Goal: Task Accomplishment & Management: Manage account settings

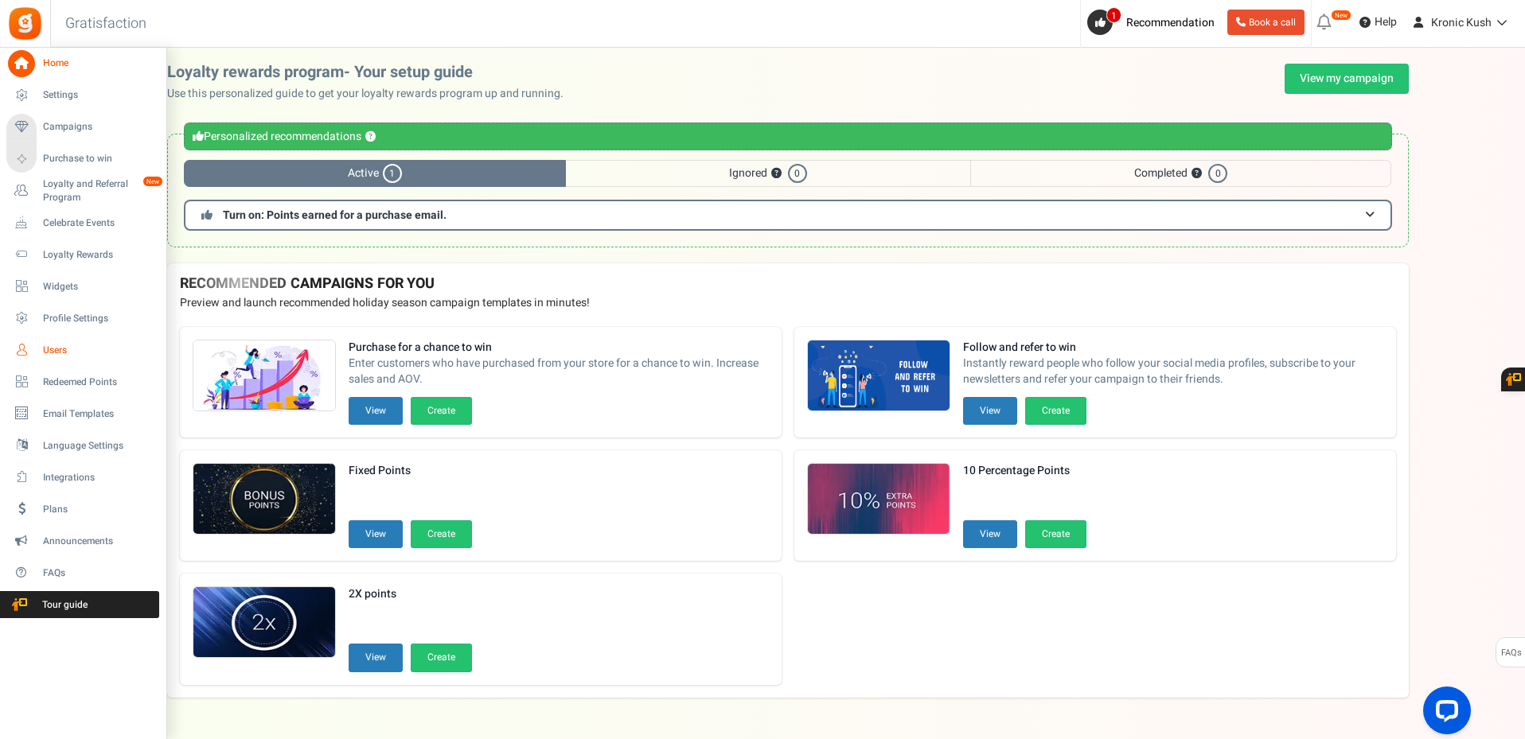
click at [72, 349] on span "Users" at bounding box center [98, 351] width 111 height 14
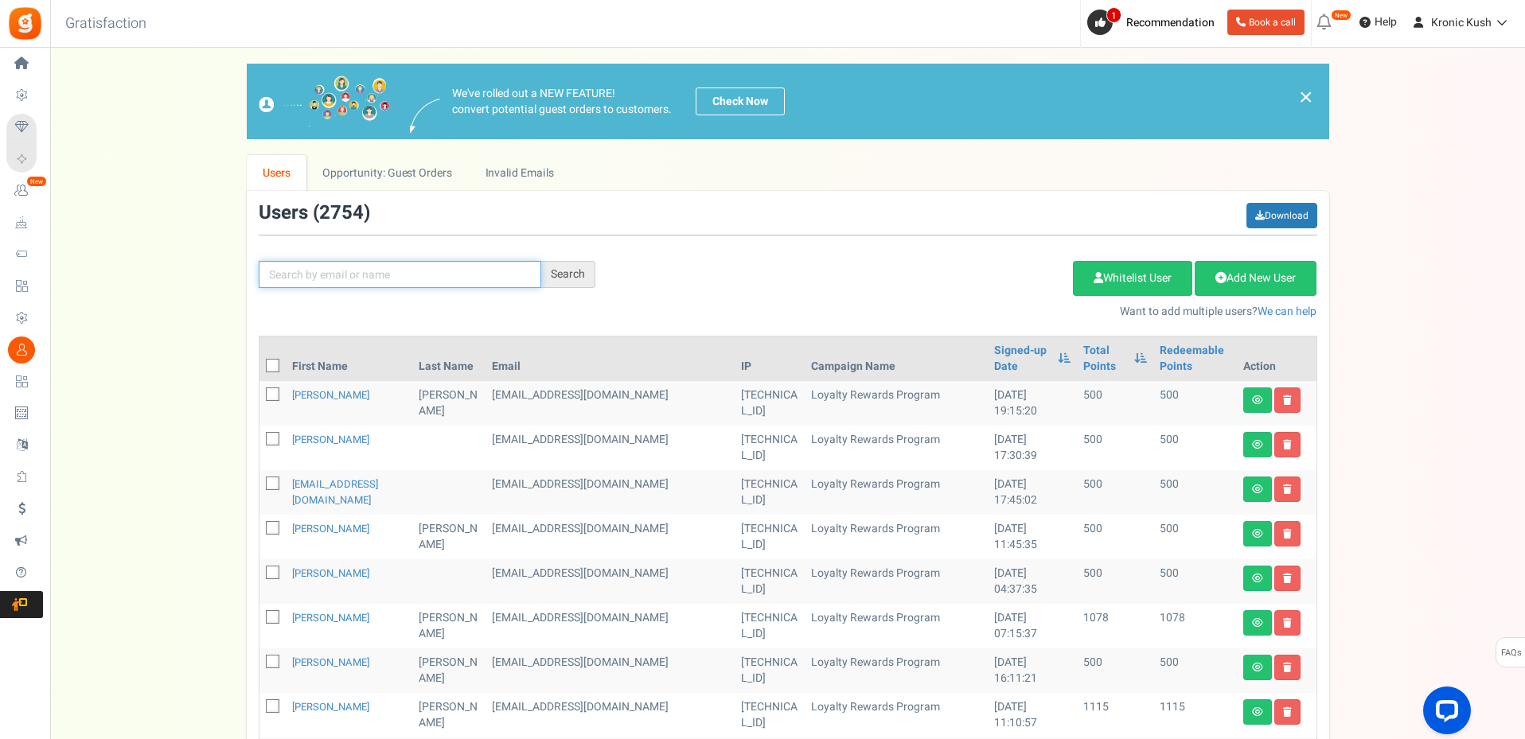
click at [394, 275] on input "text" at bounding box center [400, 274] width 283 height 27
paste input "[EMAIL_ADDRESS][DOMAIN_NAME]"
type input "[EMAIL_ADDRESS][DOMAIN_NAME]"
click at [592, 282] on div "Search" at bounding box center [568, 274] width 54 height 27
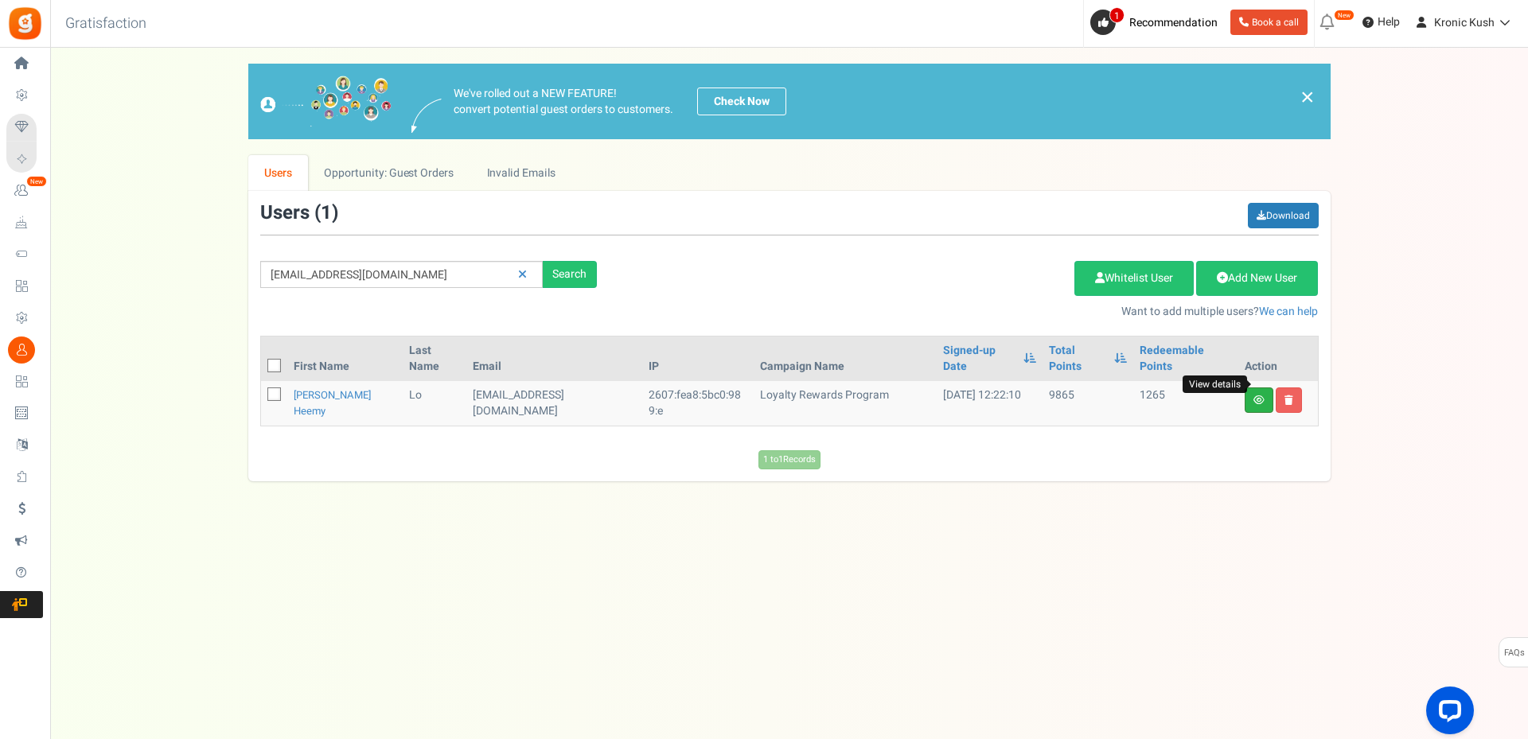
click at [1259, 396] on icon at bounding box center [1259, 401] width 11 height 10
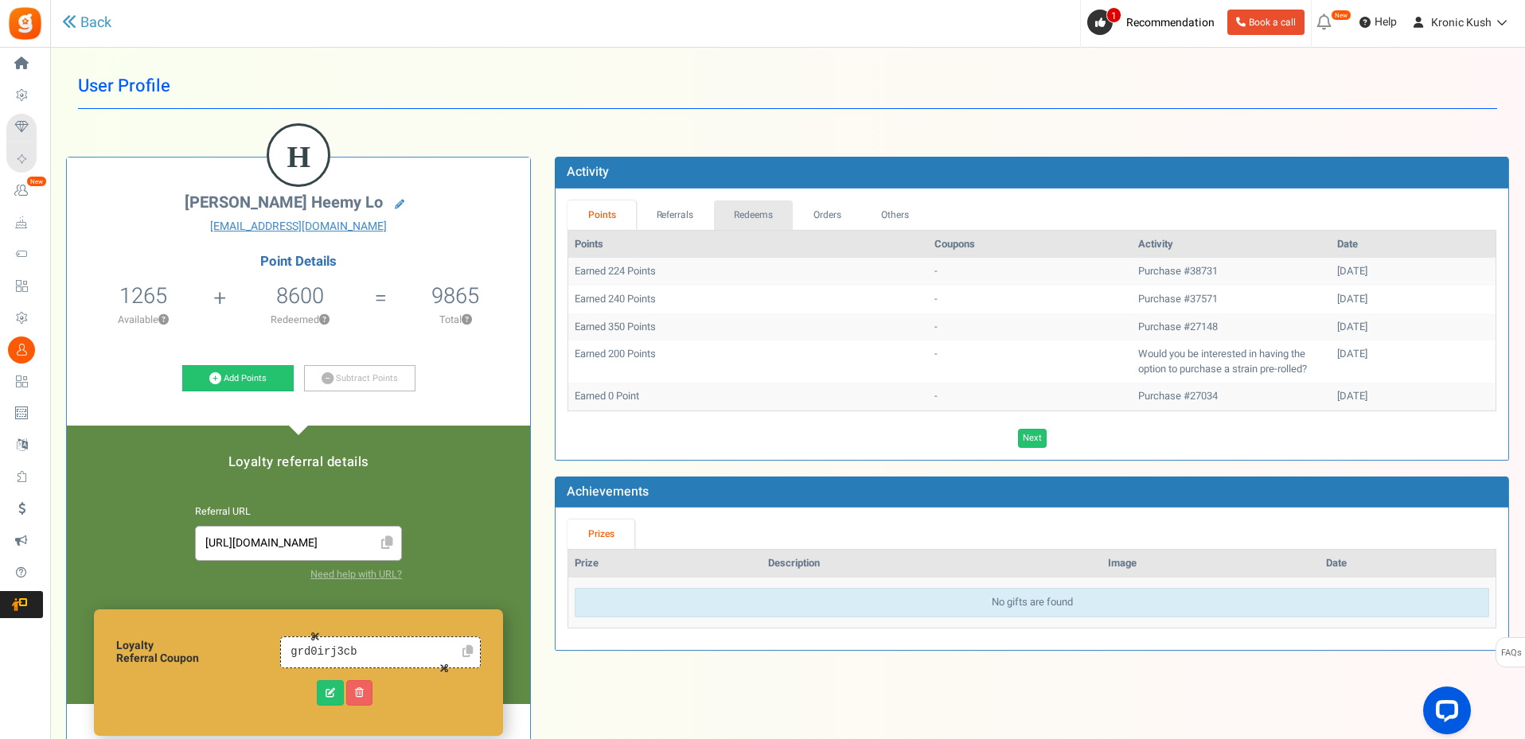
click at [735, 216] on link "Redeems" at bounding box center [754, 215] width 80 height 29
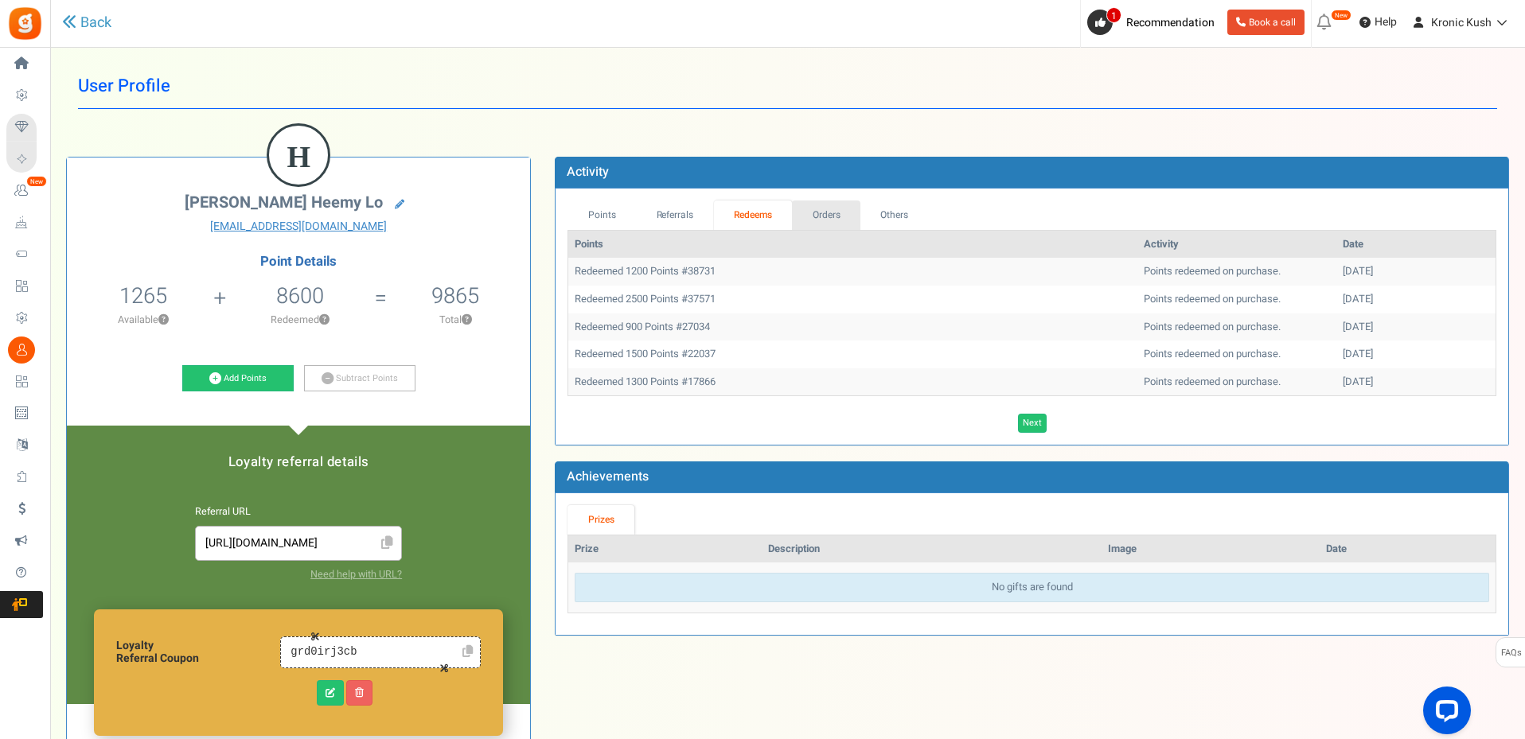
click at [832, 213] on link "Orders" at bounding box center [826, 215] width 68 height 29
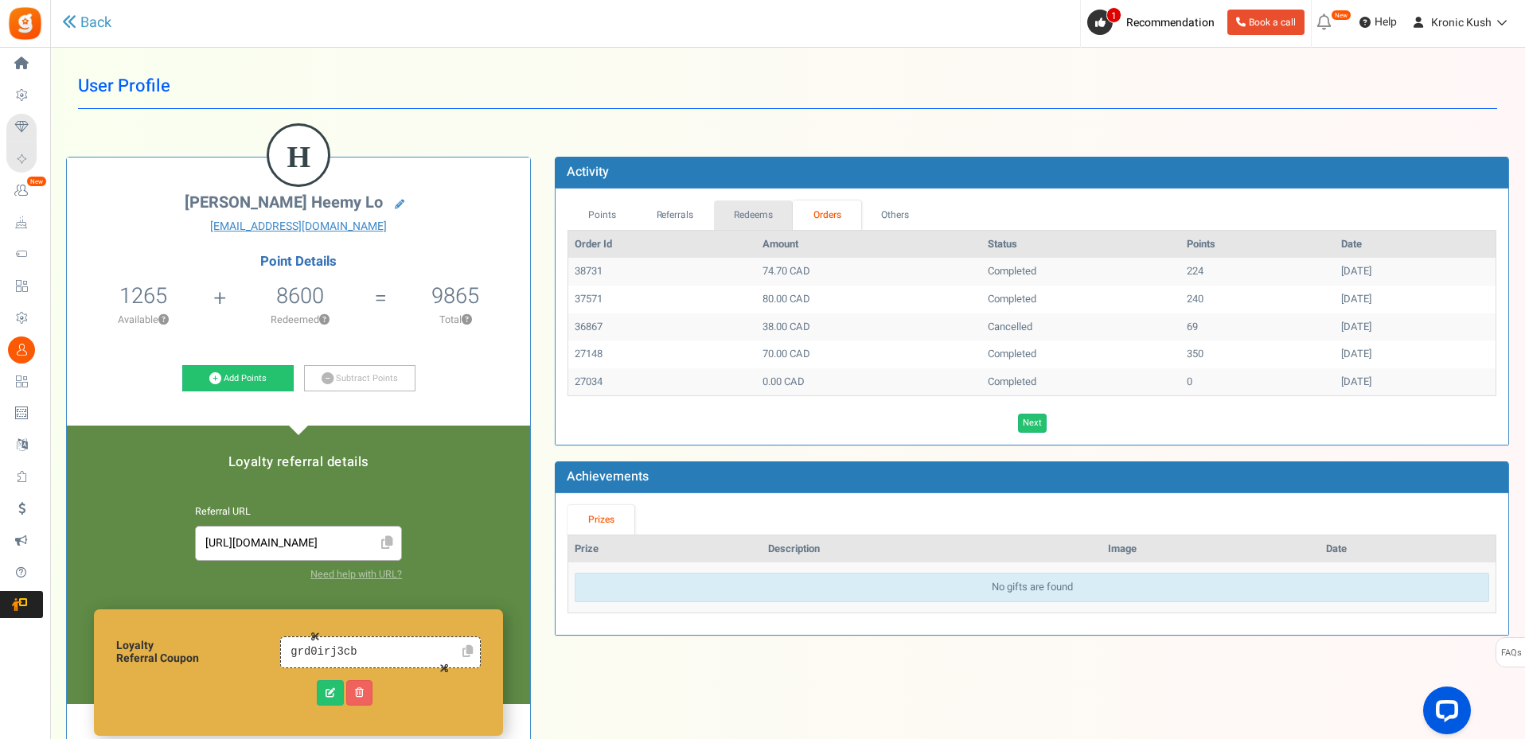
click at [757, 218] on link "Redeems" at bounding box center [754, 215] width 80 height 29
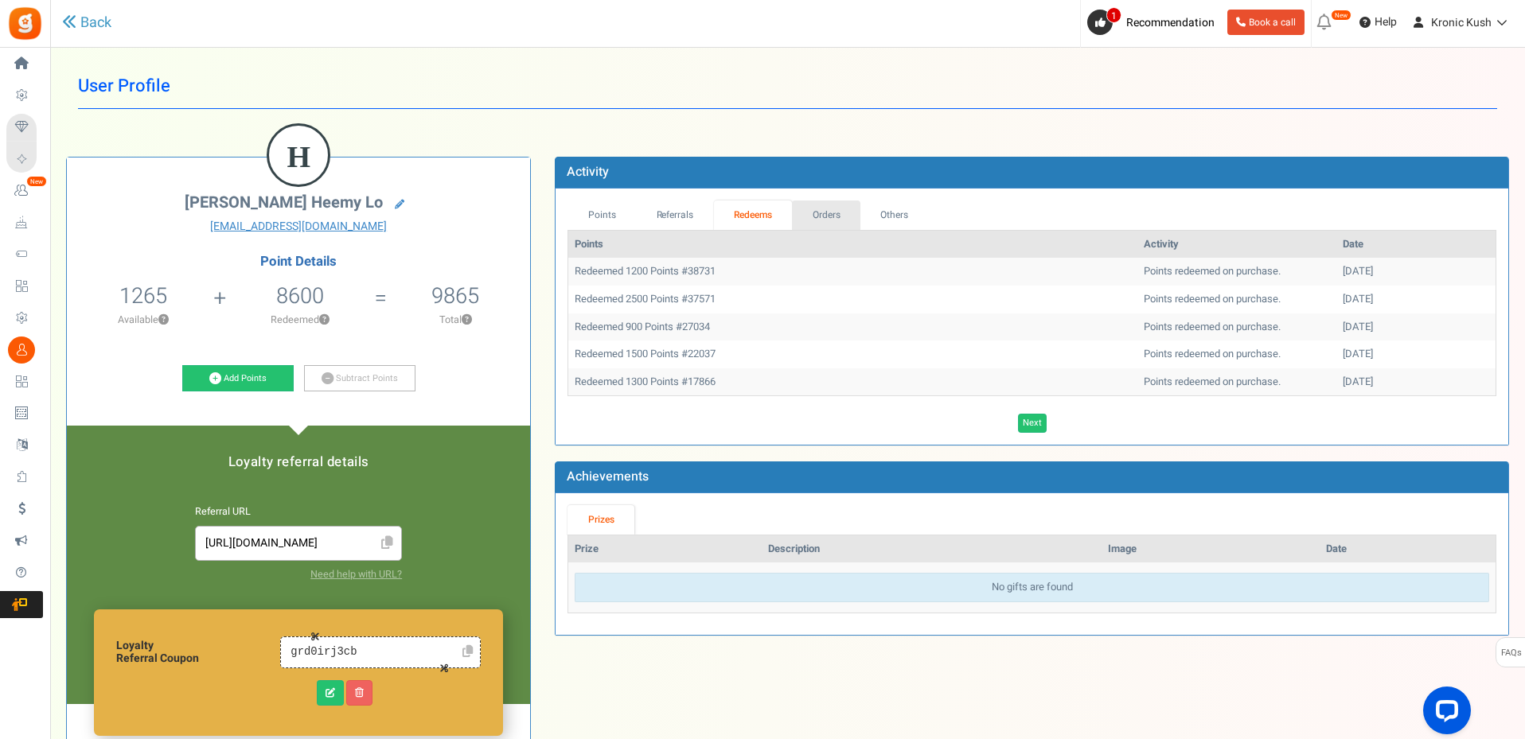
click at [811, 216] on link "Orders" at bounding box center [826, 215] width 68 height 29
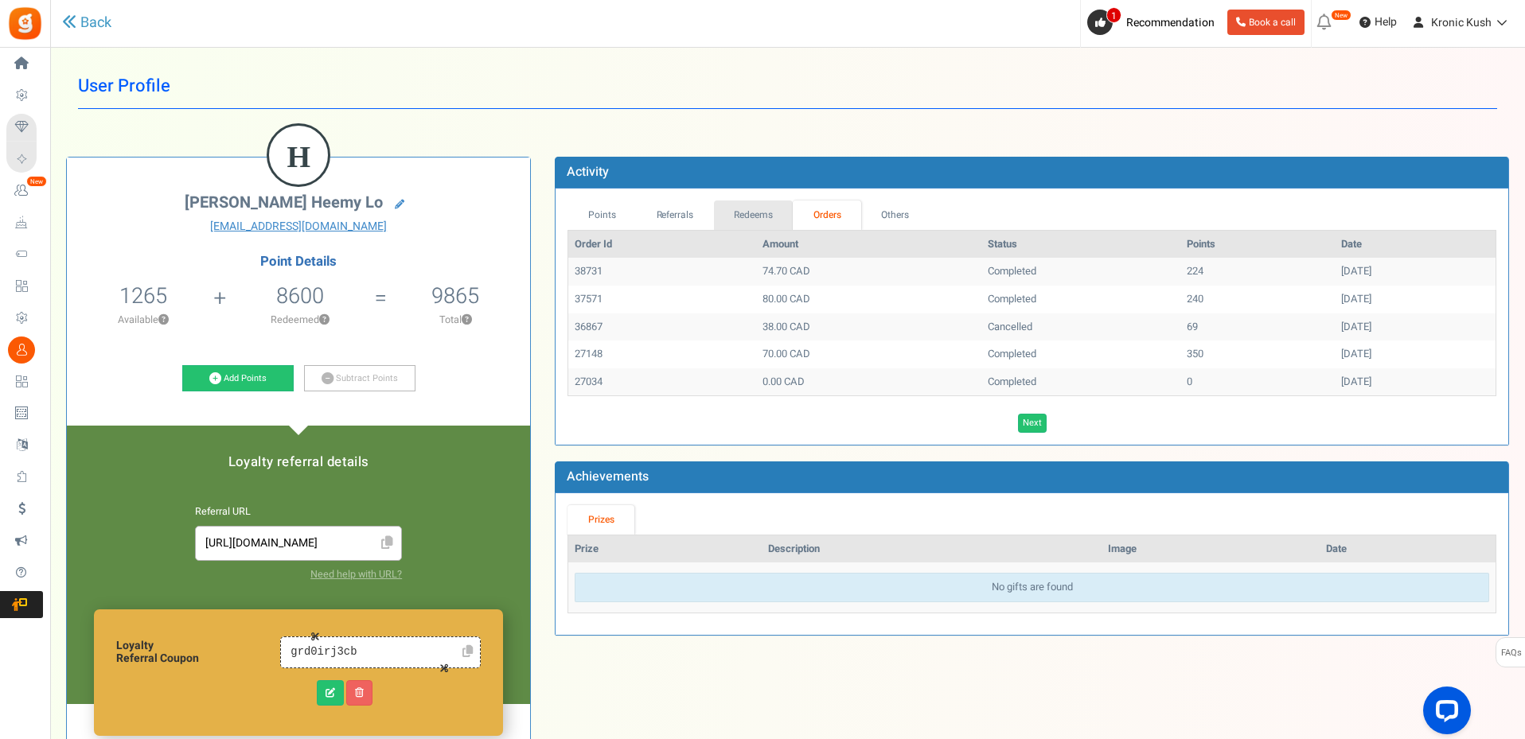
click at [762, 216] on link "Redeems" at bounding box center [754, 215] width 80 height 29
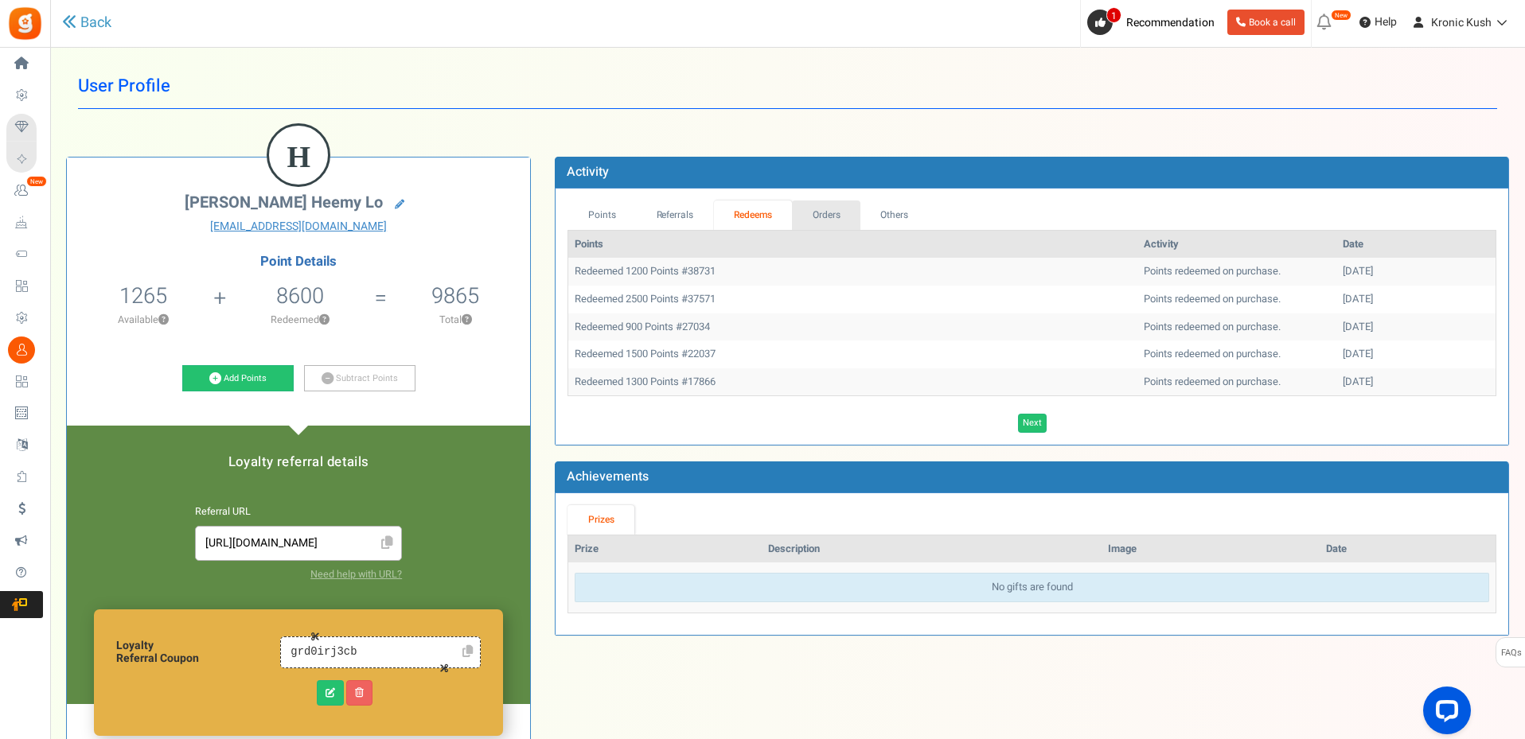
click at [836, 216] on link "Orders" at bounding box center [826, 215] width 68 height 29
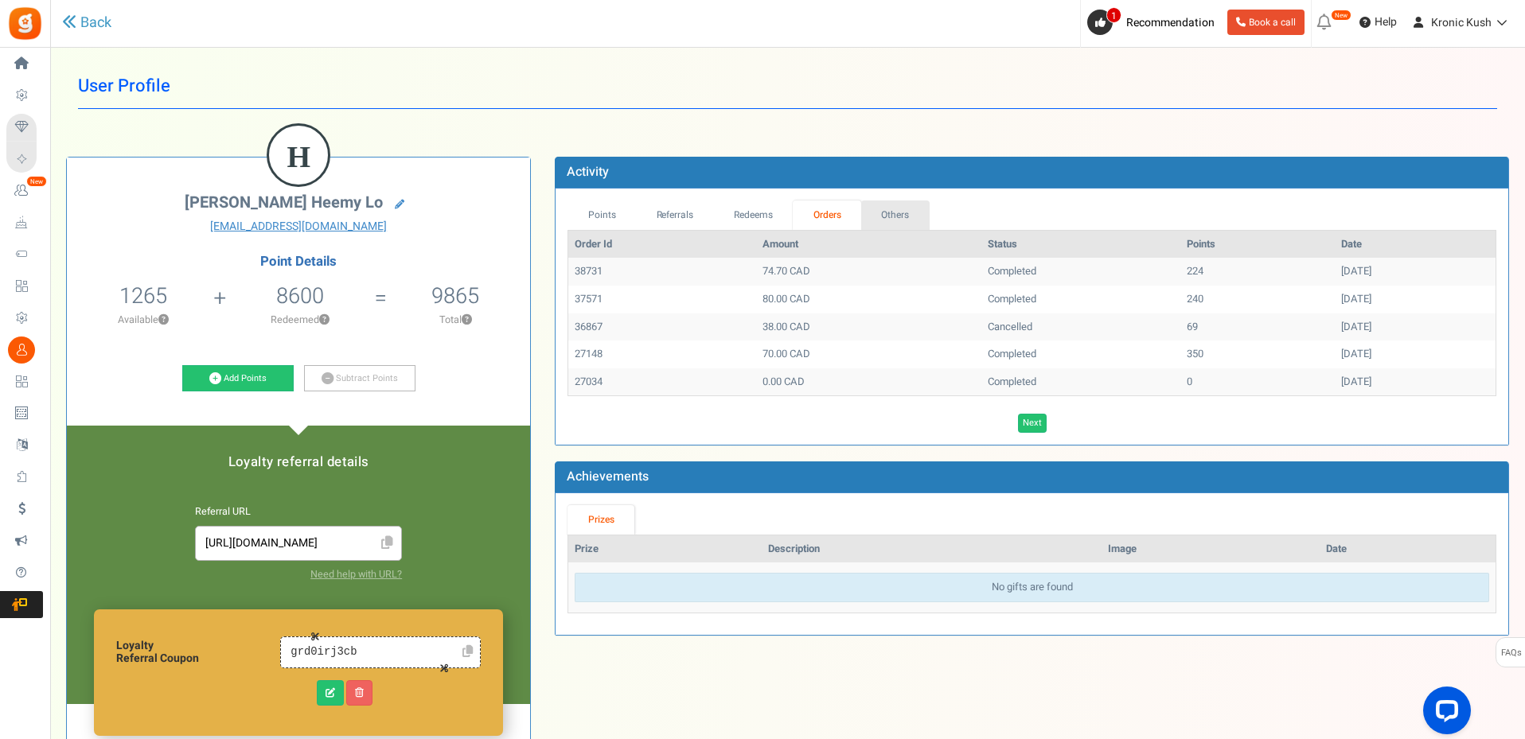
click at [908, 218] on link "Others" at bounding box center [895, 215] width 68 height 29
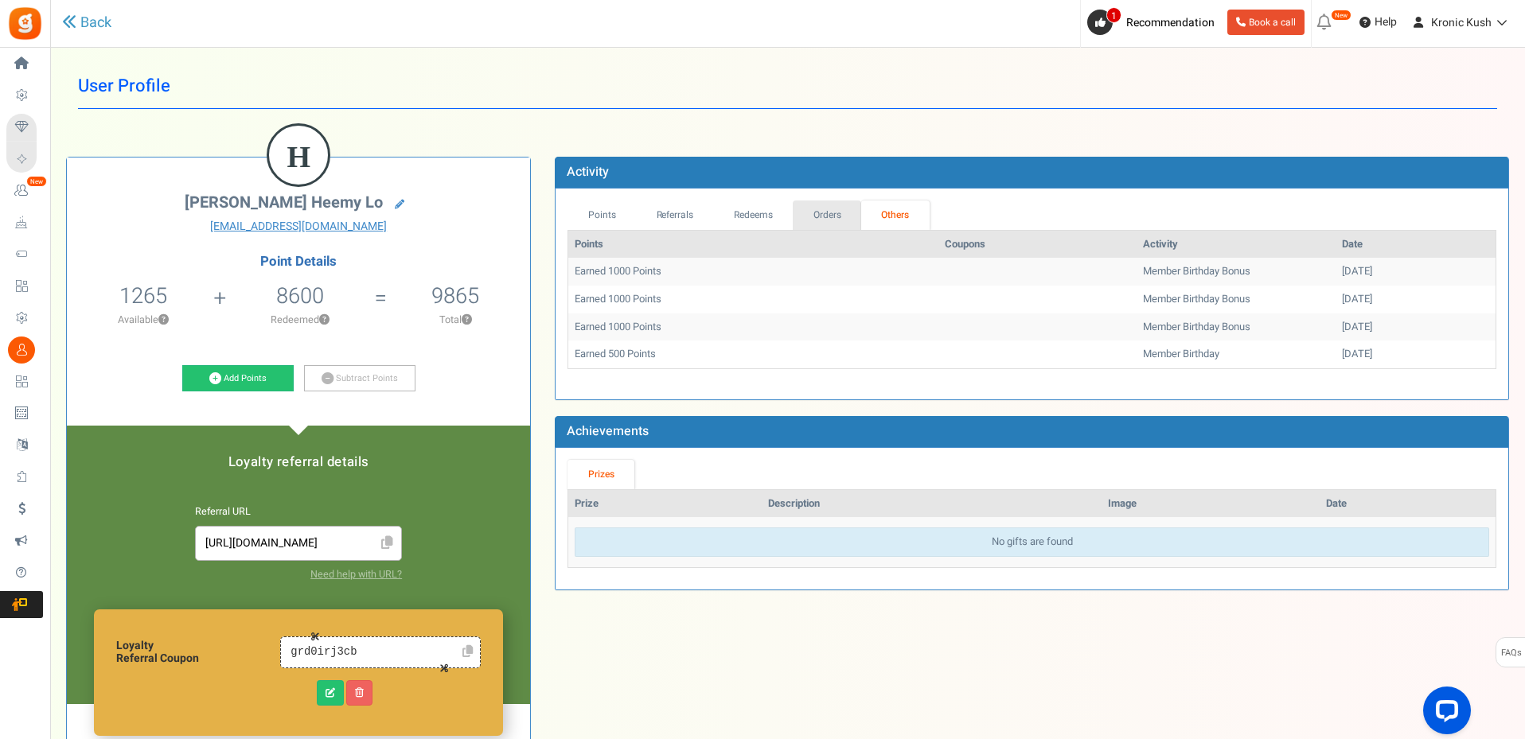
click at [848, 220] on link "Orders" at bounding box center [827, 215] width 68 height 29
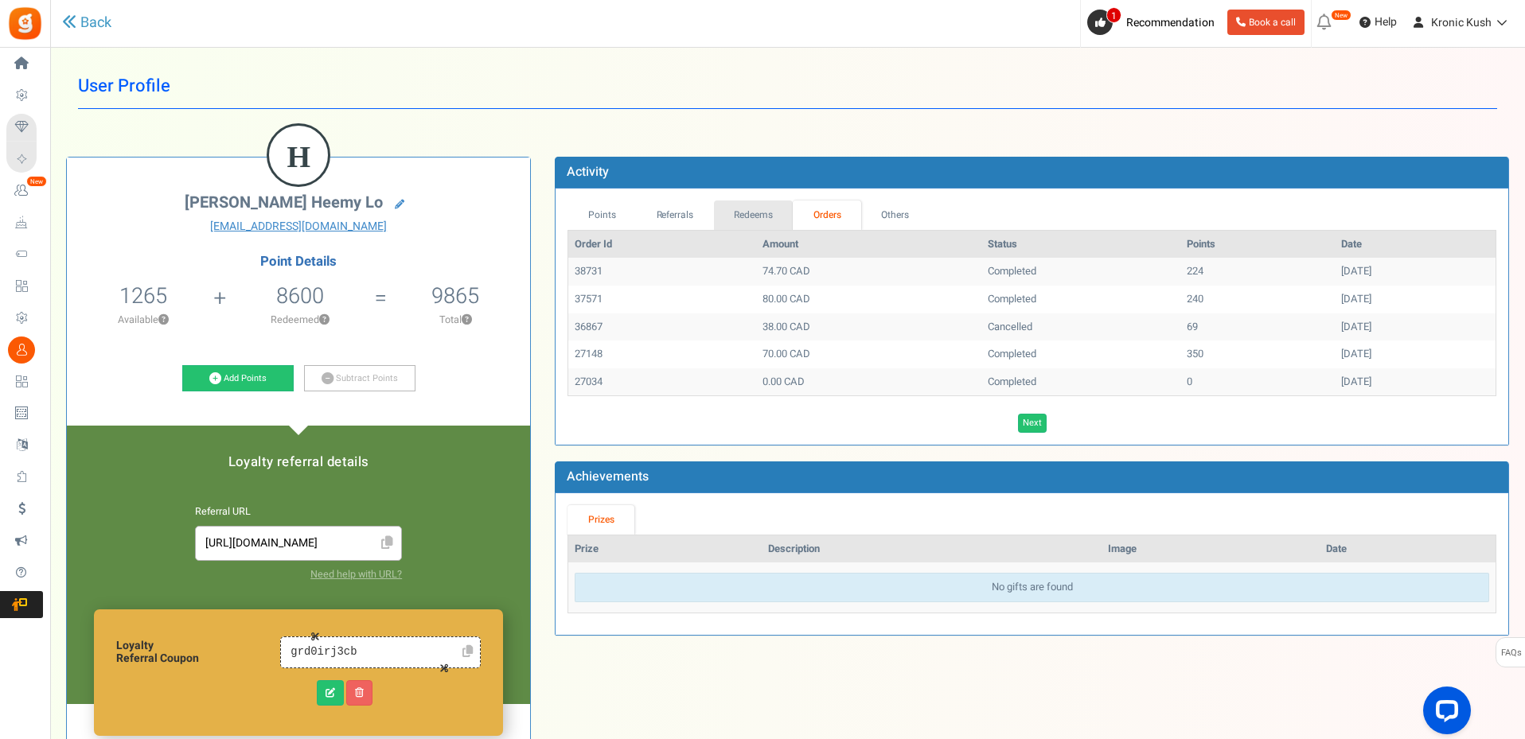
click at [758, 220] on link "Redeems" at bounding box center [754, 215] width 80 height 29
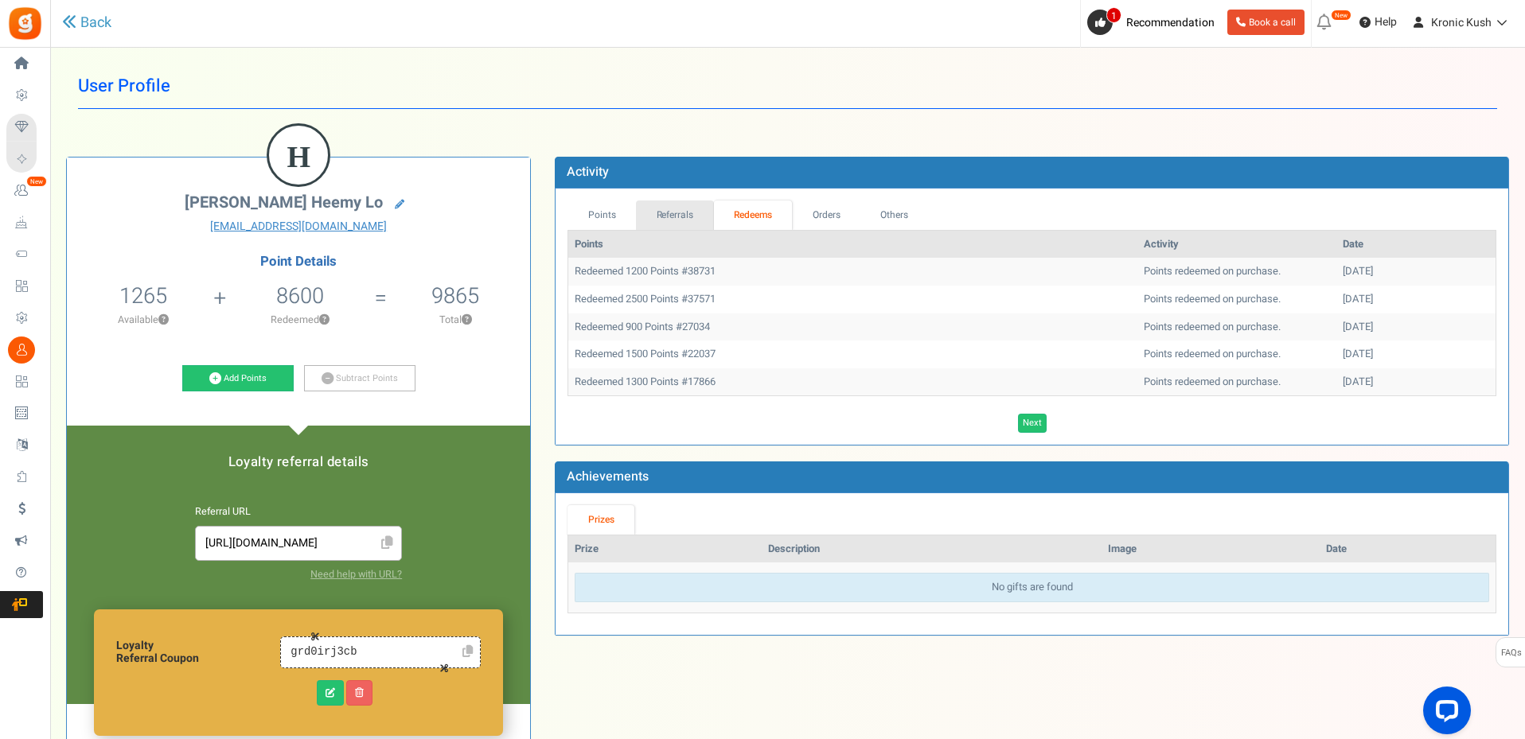
click at [691, 220] on link "Referrals" at bounding box center [675, 215] width 78 height 29
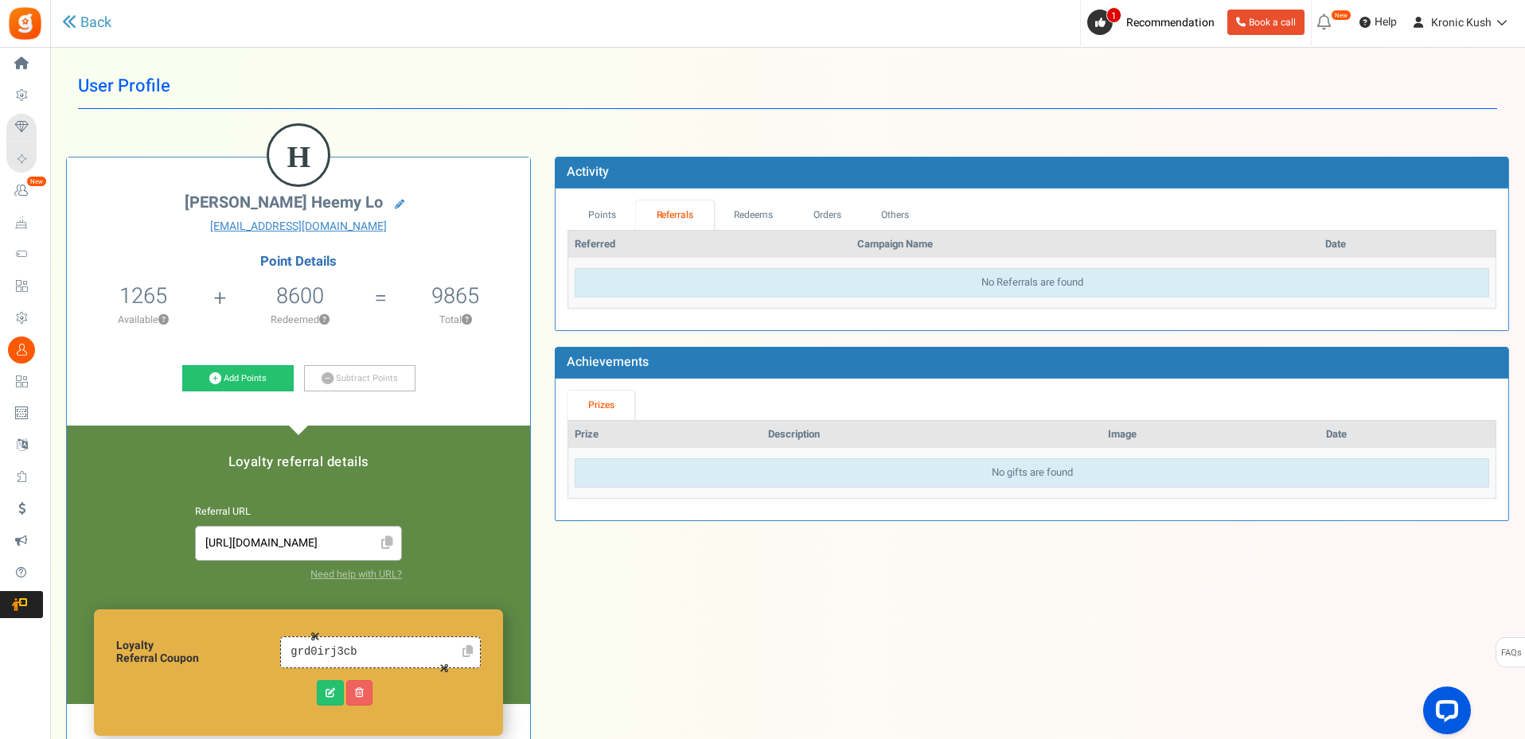
click at [637, 215] on link "Referrals" at bounding box center [675, 215] width 78 height 29
click at [617, 215] on link "Points" at bounding box center [601, 215] width 68 height 29
